Goal: Task Accomplishment & Management: Manage account settings

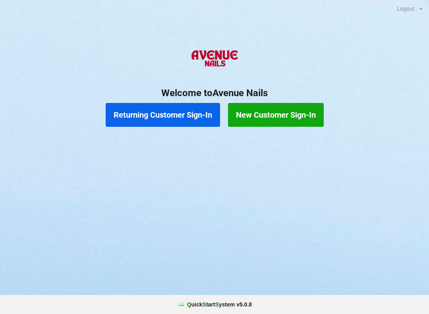
scroll to position [39, 0]
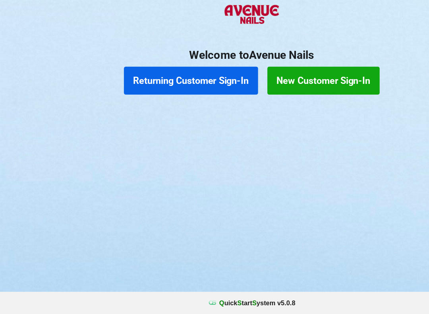
click at [170, 103] on button "Returning Customer Sign-In" at bounding box center [163, 115] width 114 height 24
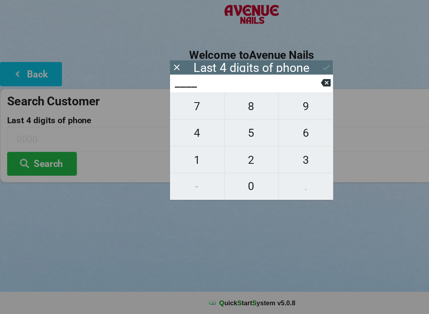
click at [266, 128] on span "9" at bounding box center [261, 136] width 46 height 17
type input "9___"
click at [263, 174] on span "3" at bounding box center [261, 182] width 46 height 17
type input "93__"
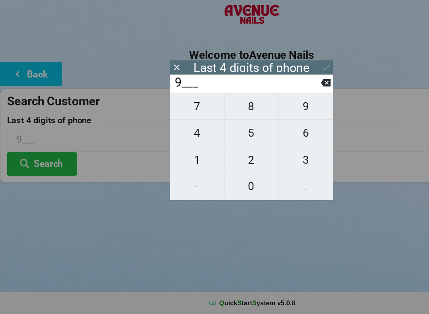
type input "93__"
click at [169, 174] on span "1" at bounding box center [168, 182] width 46 height 17
type input "931_"
click at [268, 151] on span "6" at bounding box center [261, 159] width 46 height 17
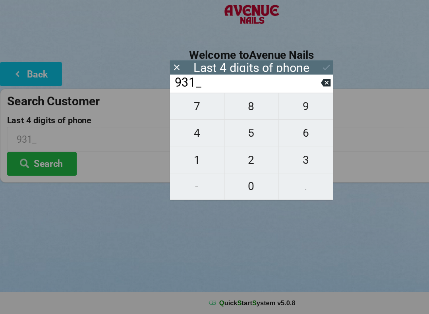
type input "9316"
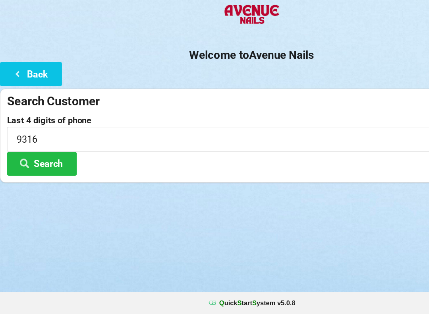
click at [284, 87] on h2 "Welcome to [GEOGRAPHIC_DATA]" at bounding box center [214, 93] width 429 height 12
click at [45, 176] on button "Search" at bounding box center [36, 186] width 60 height 20
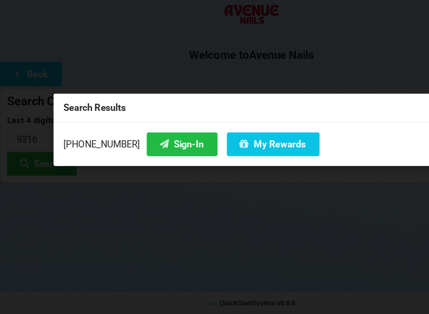
click at [136, 159] on button "Sign-In" at bounding box center [155, 169] width 60 height 20
